Goal: Task Accomplishment & Management: Use online tool/utility

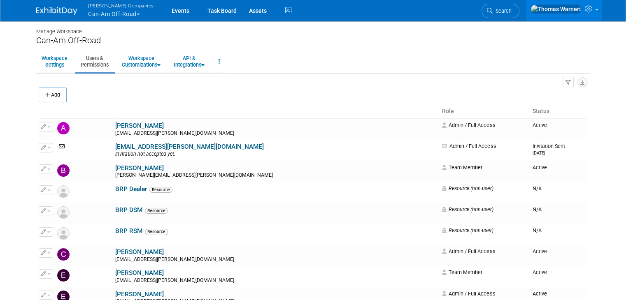
click at [130, 13] on button "Warnert Companies Can-Am Off-Road" at bounding box center [125, 10] width 77 height 21
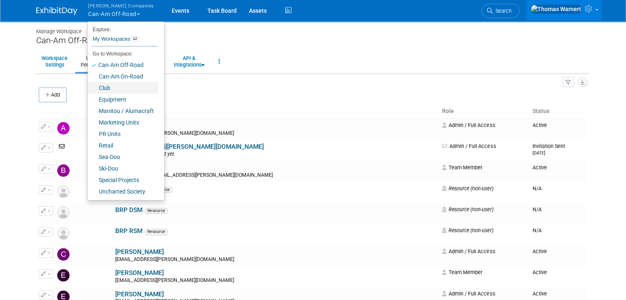
click at [124, 89] on link "Club" at bounding box center [123, 88] width 70 height 12
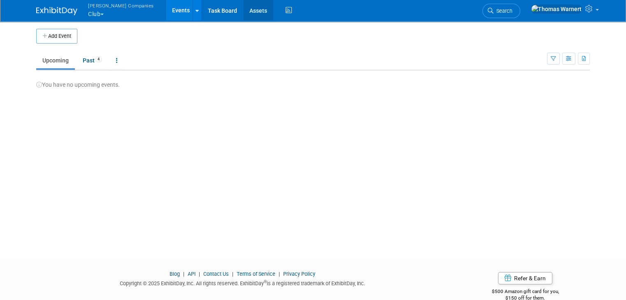
click at [243, 12] on link "Assets" at bounding box center [258, 10] width 30 height 21
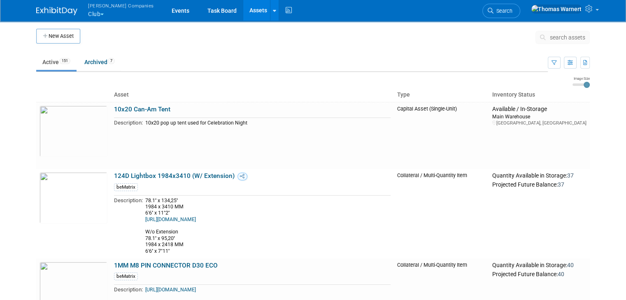
click at [561, 40] on span "search assets" at bounding box center [567, 37] width 35 height 7
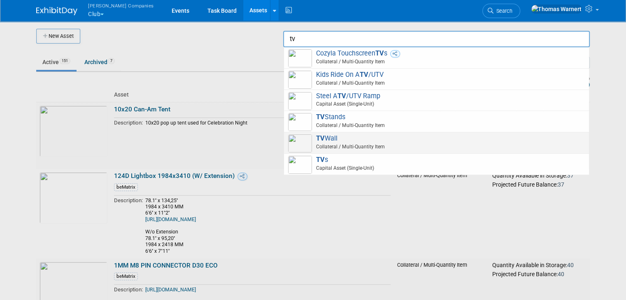
click at [409, 139] on span "TV Wall Collateral / Multi-Quantity Item" at bounding box center [436, 143] width 297 height 17
type input "TV Wall"
